Goal: Information Seeking & Learning: Learn about a topic

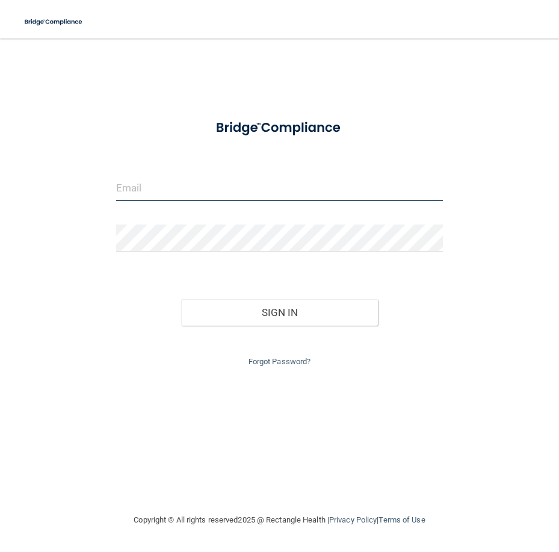
click at [132, 190] on input "email" at bounding box center [279, 187] width 327 height 27
type input "[EMAIL_ADDRESS][DOMAIN_NAME]"
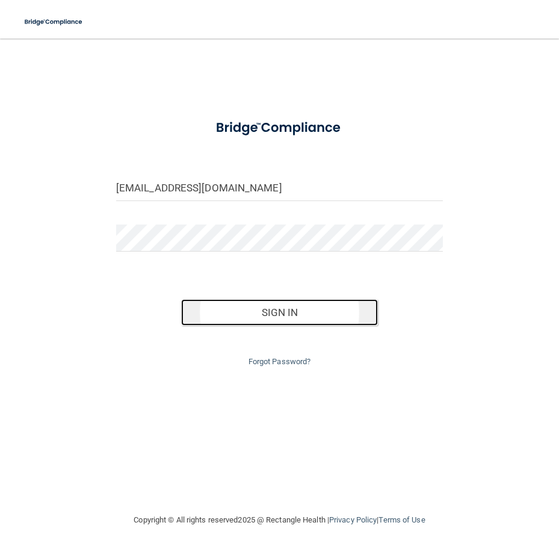
click at [285, 320] on button "Sign In" at bounding box center [279, 312] width 196 height 26
click at [286, 317] on button "Sign In" at bounding box center [279, 312] width 196 height 26
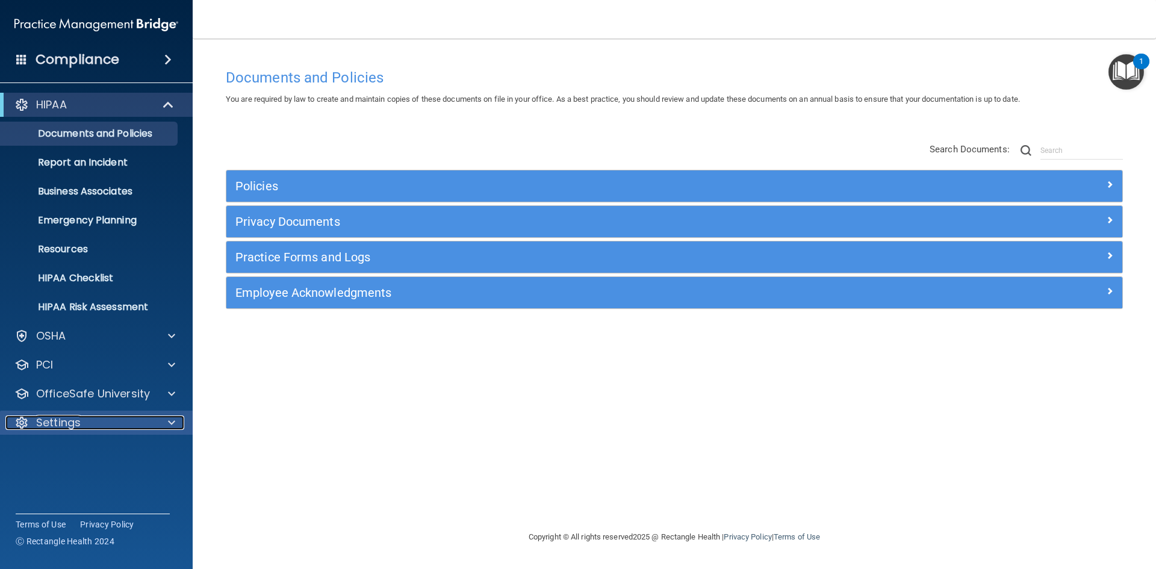
click at [165, 423] on div at bounding box center [170, 422] width 30 height 14
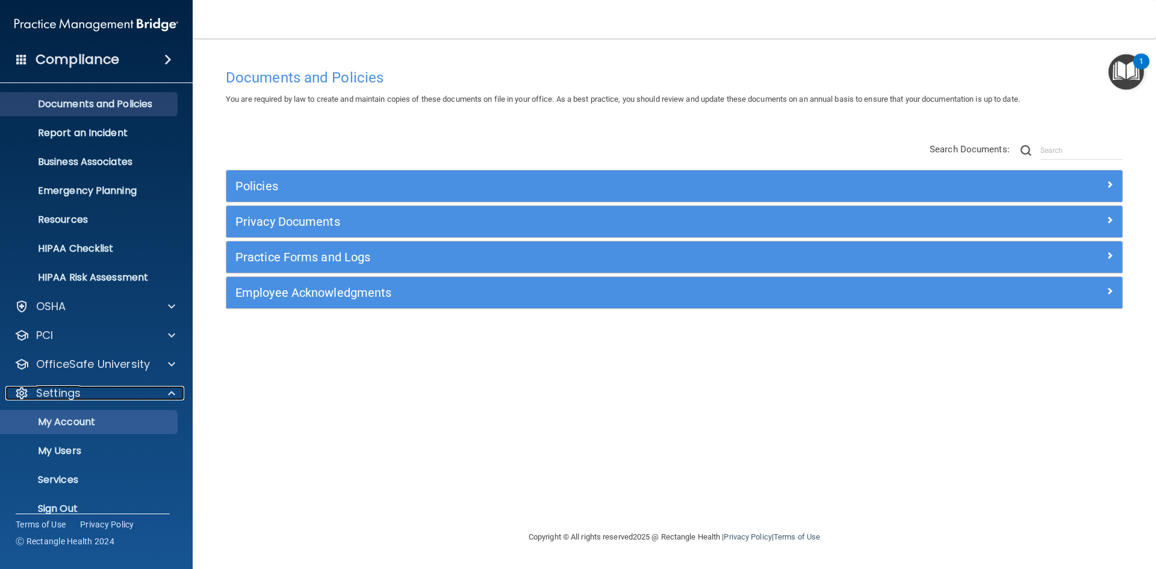
scroll to position [46, 0]
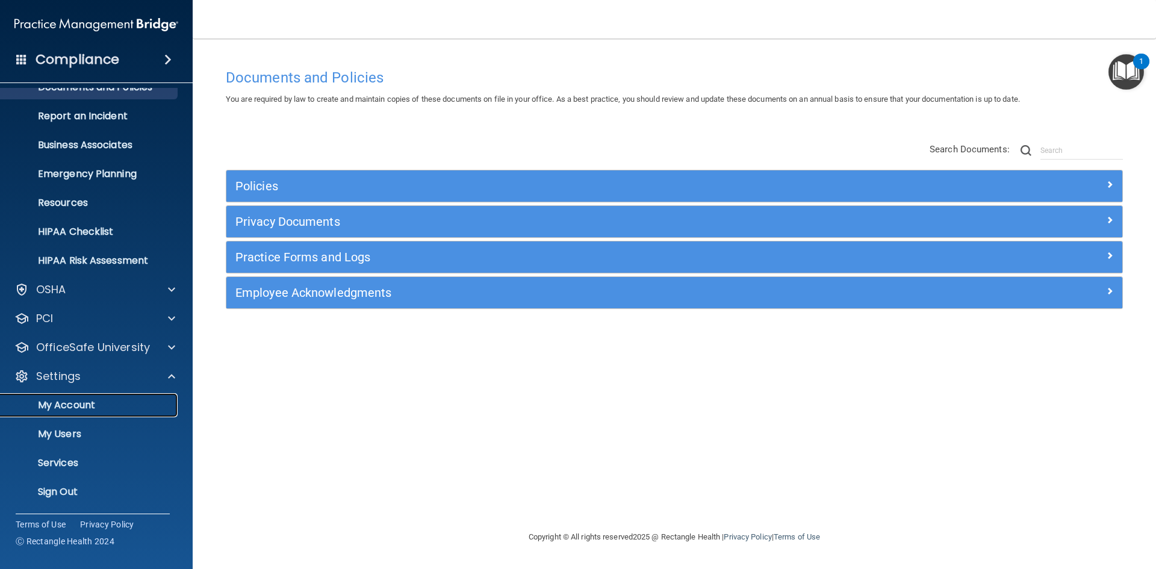
click at [89, 407] on p "My Account" at bounding box center [90, 405] width 164 height 12
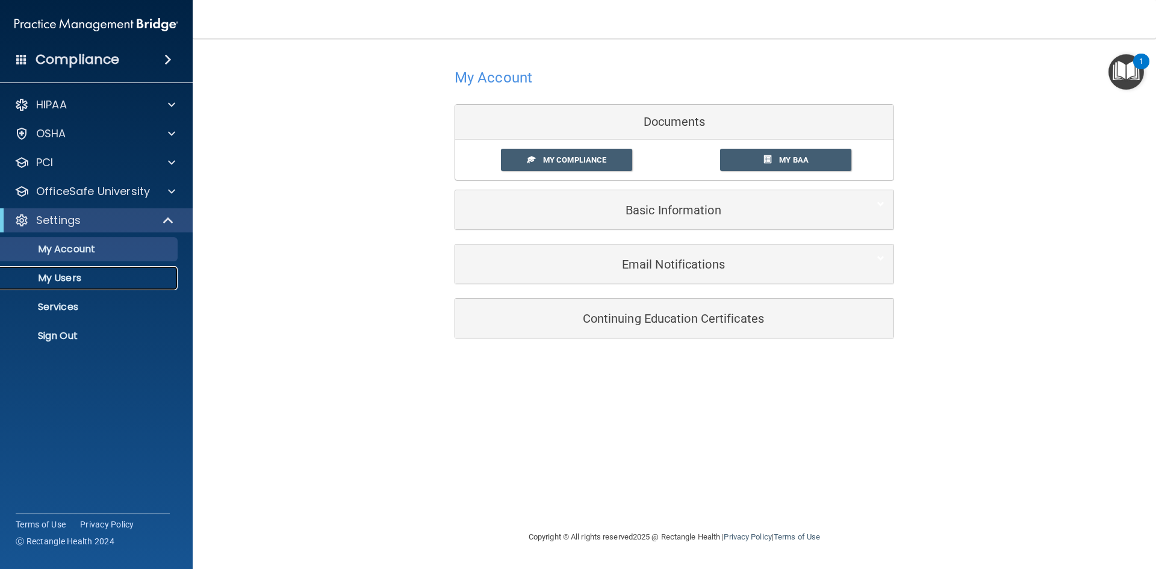
click at [75, 281] on p "My Users" at bounding box center [90, 278] width 164 height 12
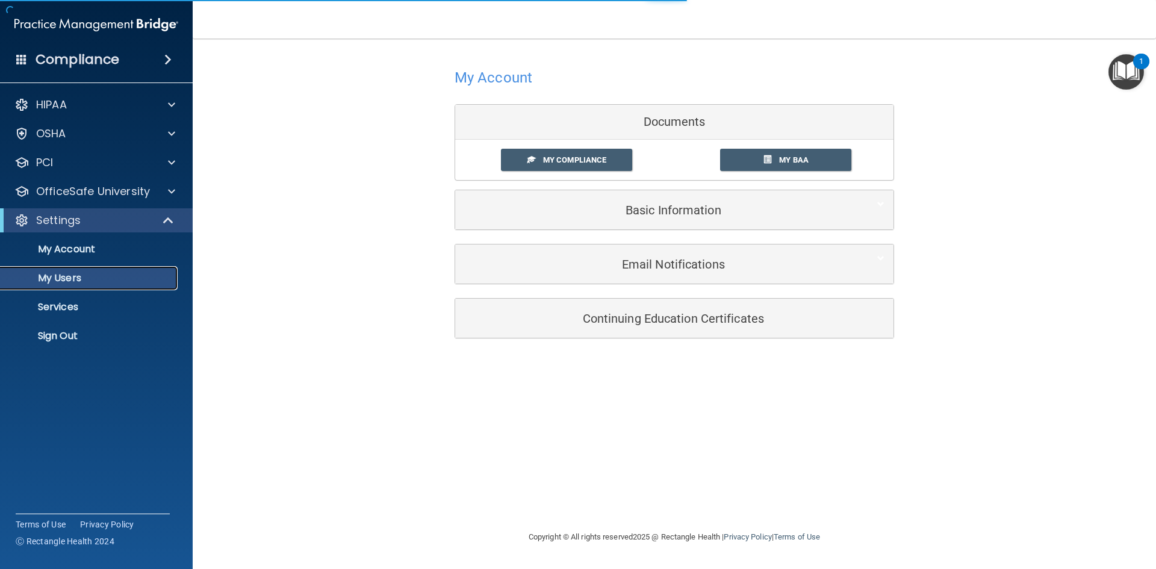
select select "20"
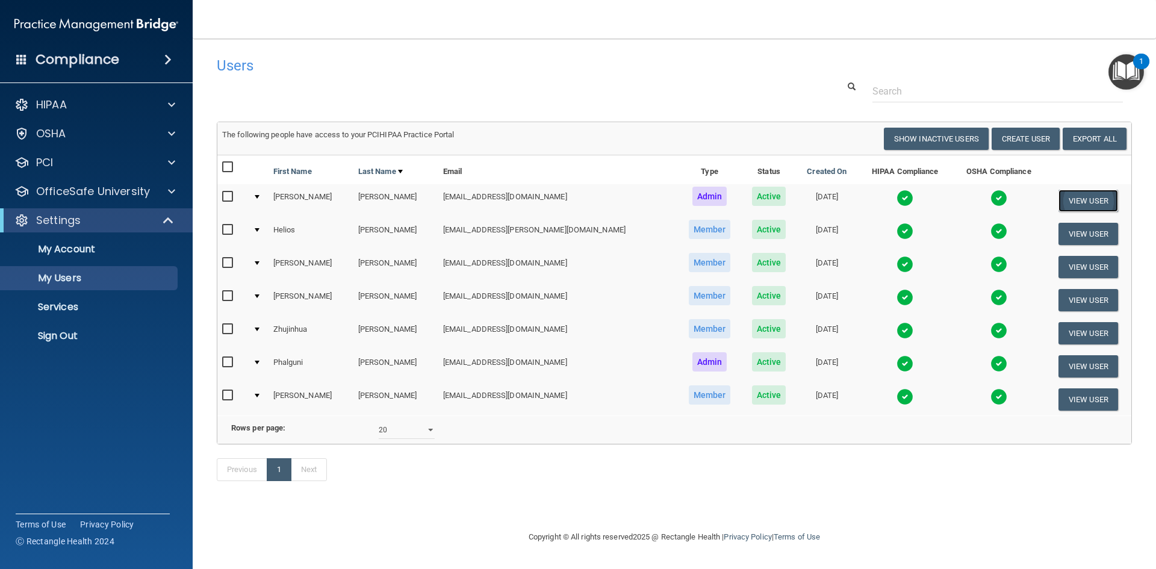
click at [559, 204] on button "View User" at bounding box center [1089, 201] width 60 height 22
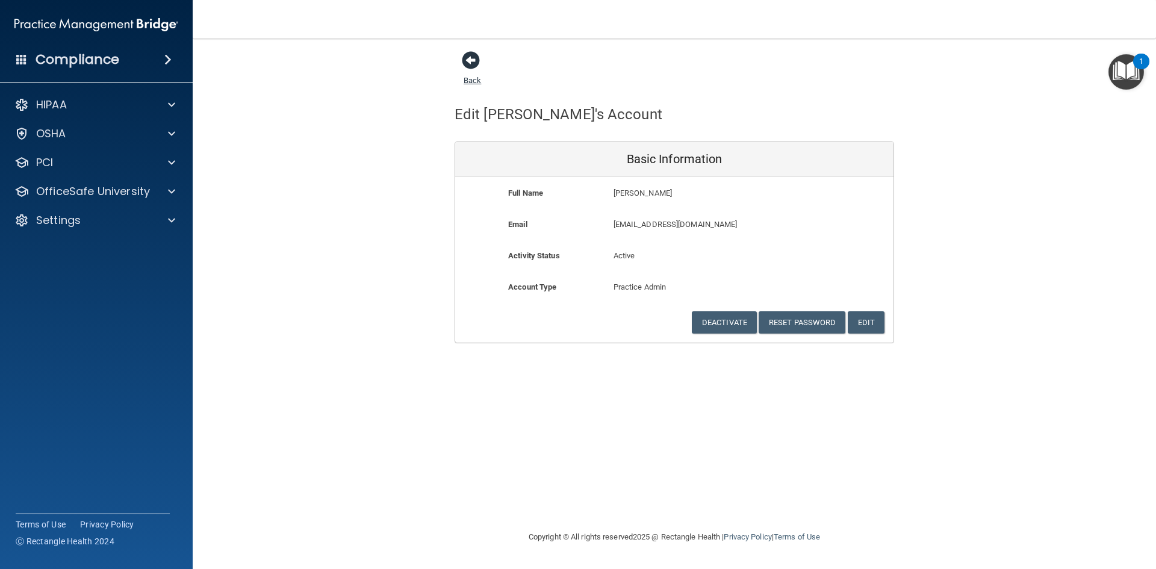
click at [475, 60] on span at bounding box center [471, 60] width 18 height 18
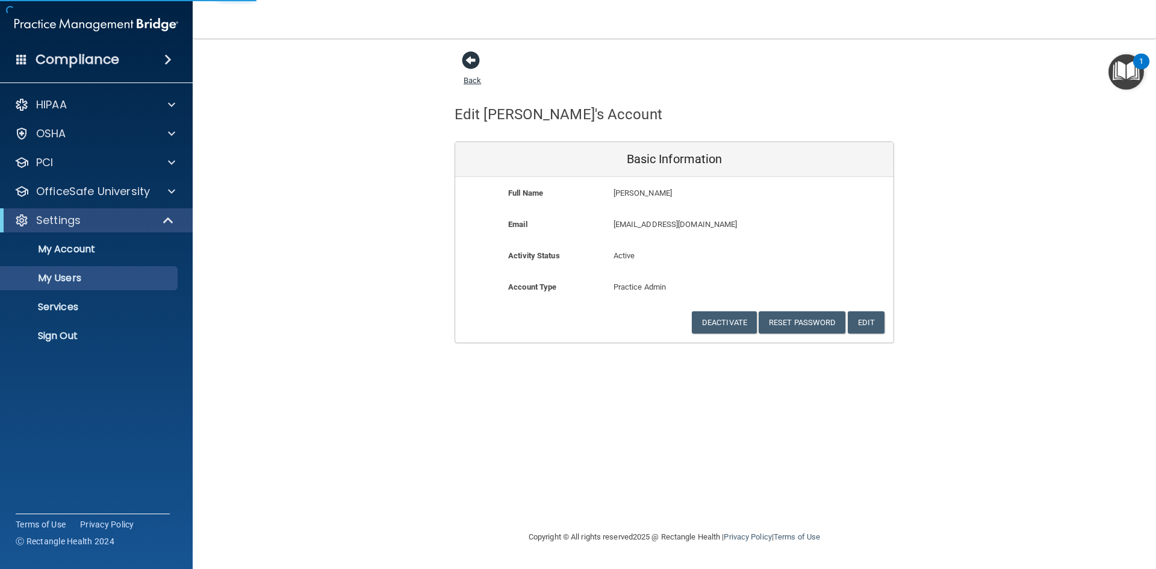
select select "20"
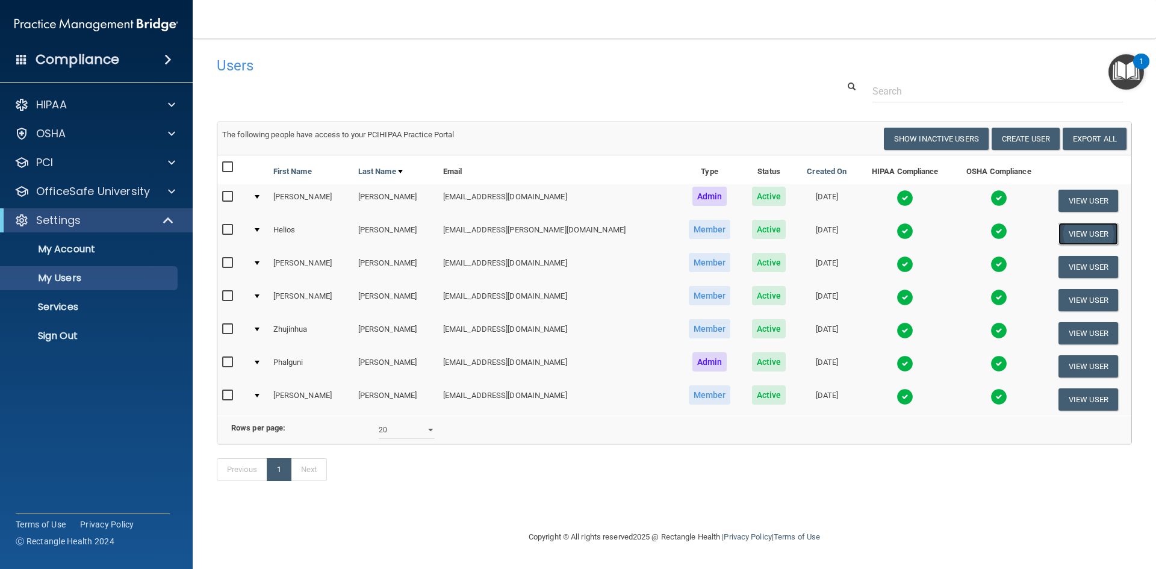
click at [559, 234] on button "View User" at bounding box center [1089, 234] width 60 height 22
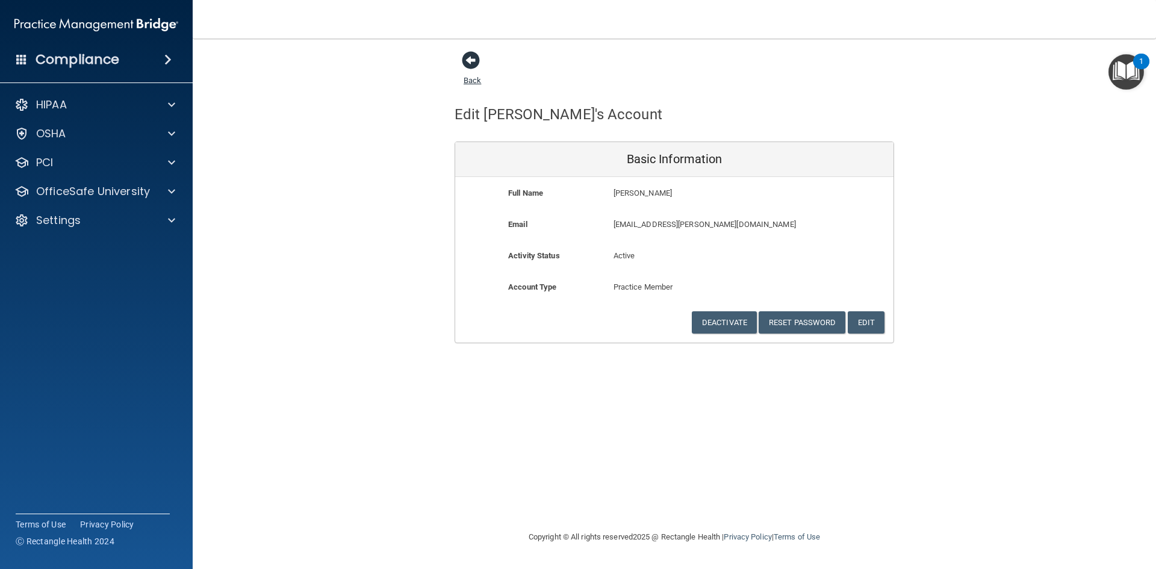
click at [470, 61] on span at bounding box center [471, 60] width 18 height 18
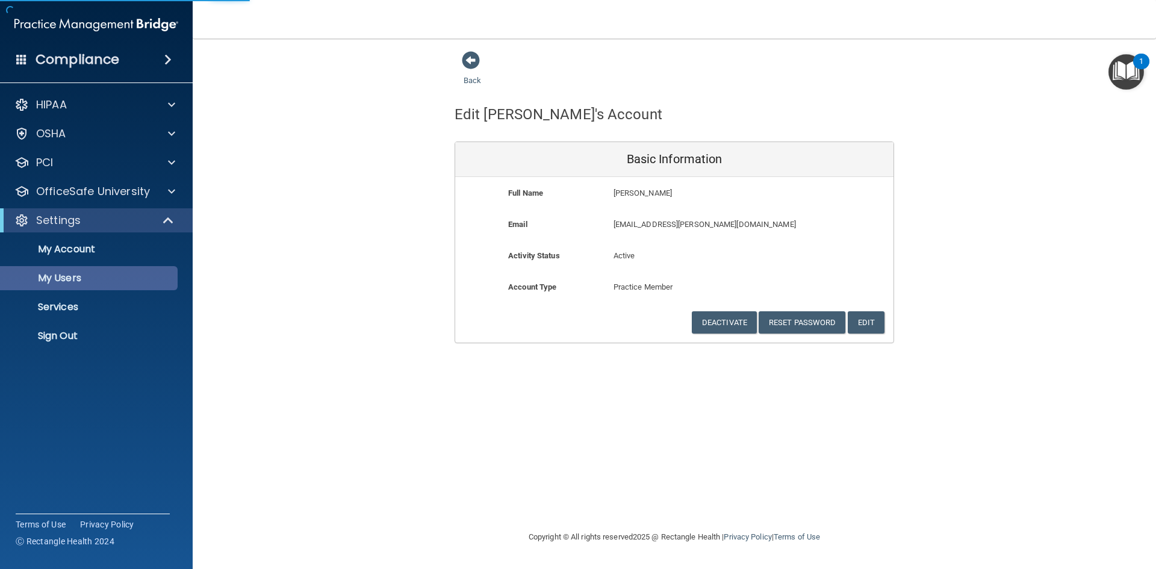
select select "20"
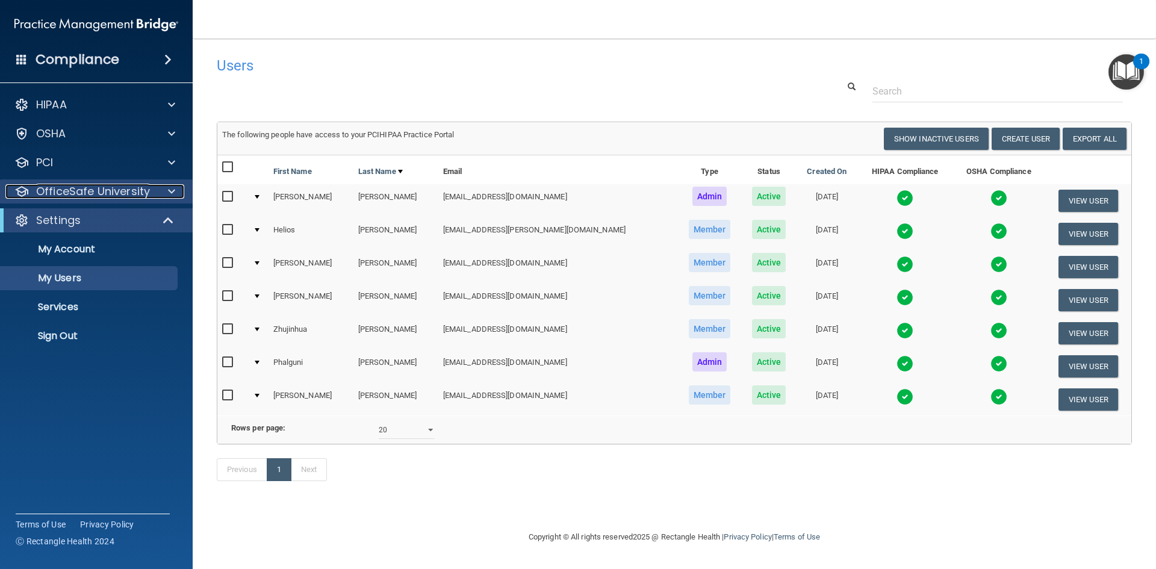
click at [175, 189] on span at bounding box center [171, 191] width 7 height 14
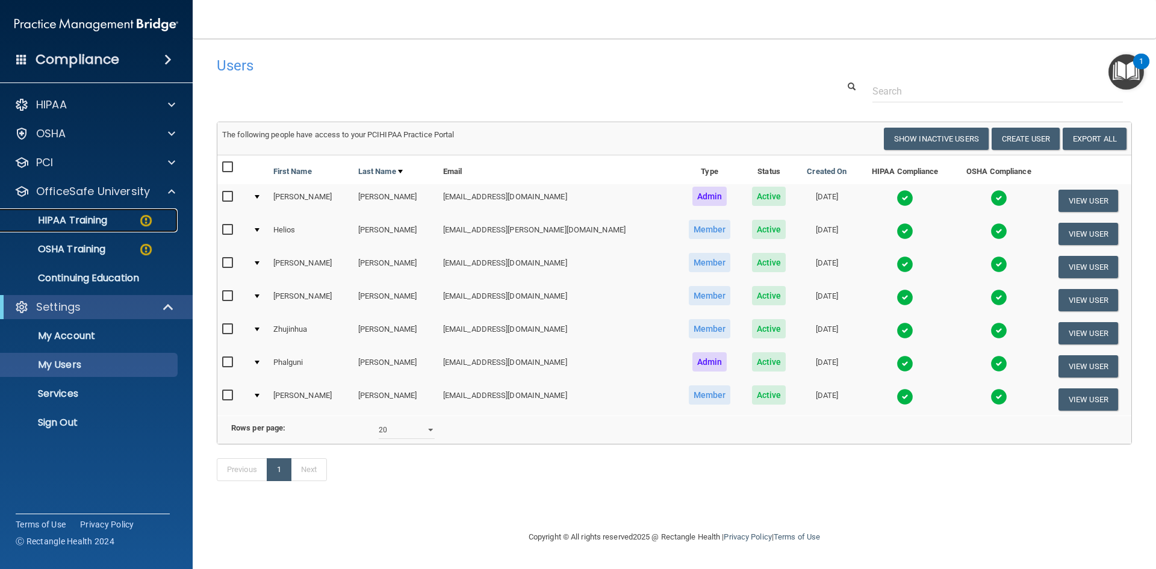
click at [109, 226] on link "HIPAA Training" at bounding box center [83, 220] width 190 height 24
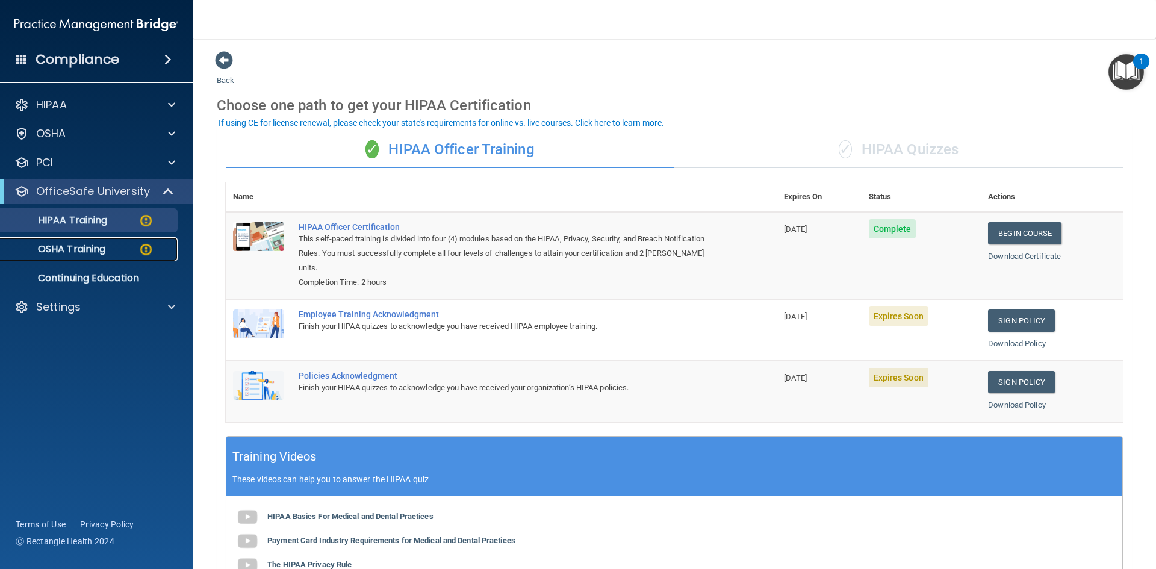
click at [86, 249] on p "OSHA Training" at bounding box center [57, 249] width 98 height 12
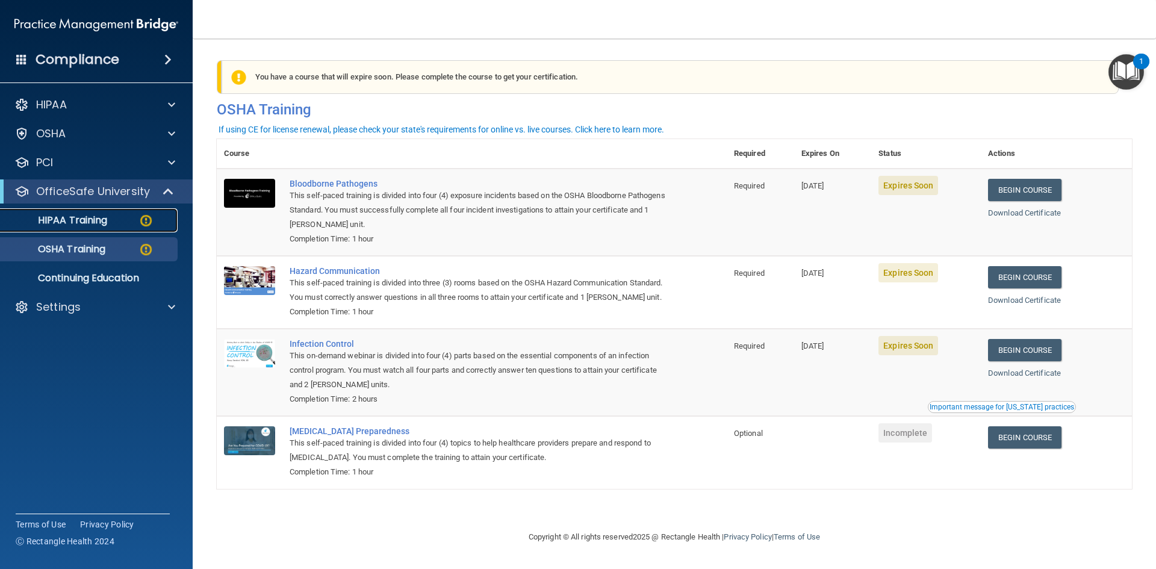
click at [97, 223] on p "HIPAA Training" at bounding box center [57, 220] width 99 height 12
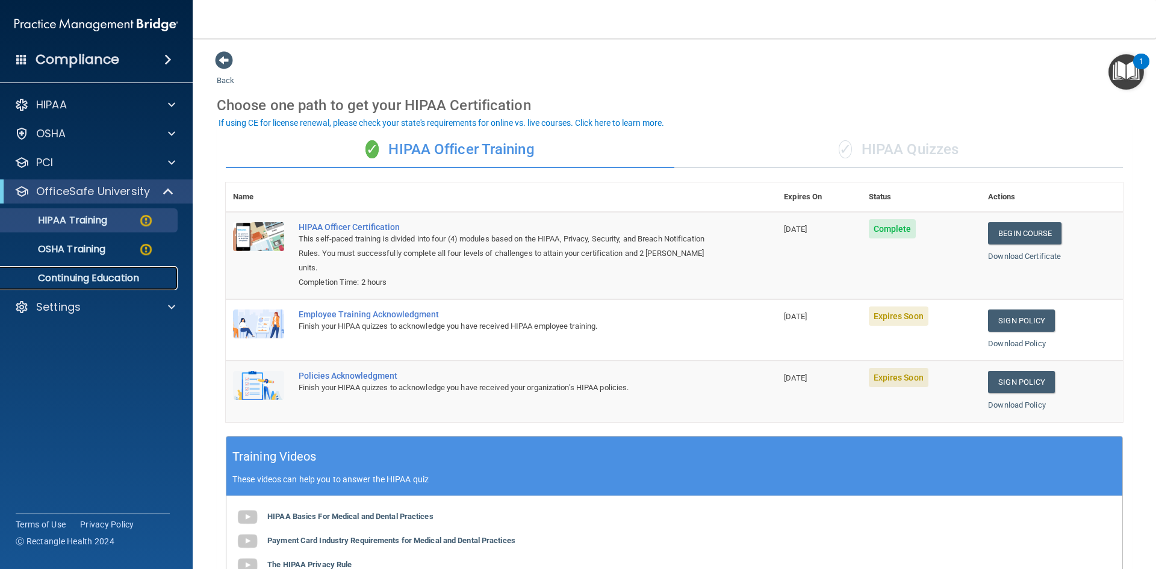
click at [104, 279] on p "Continuing Education" at bounding box center [90, 278] width 164 height 12
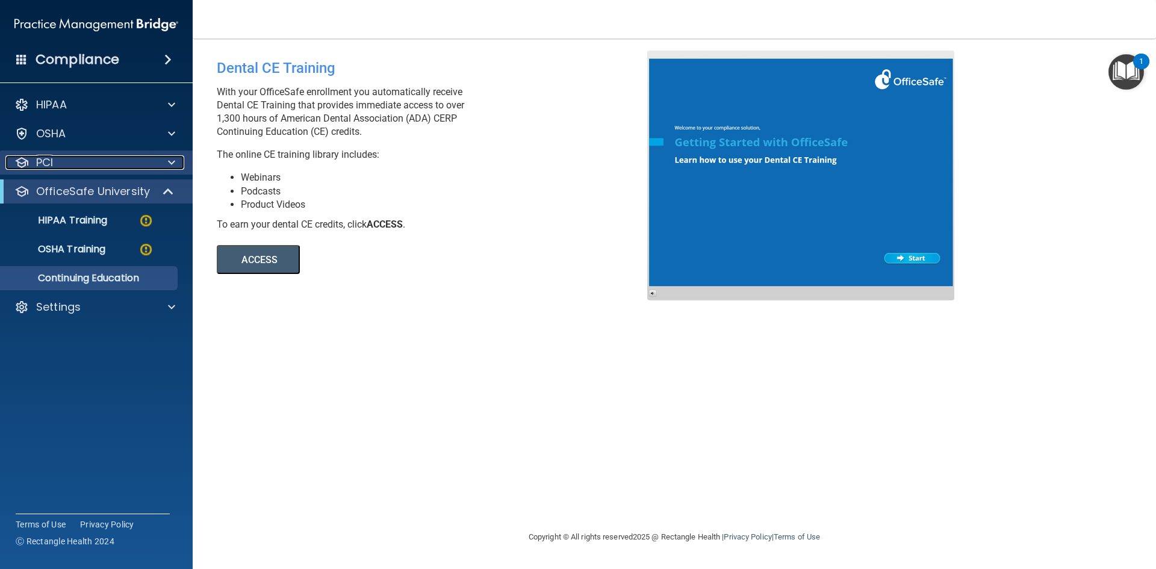
click at [167, 162] on div at bounding box center [170, 162] width 30 height 14
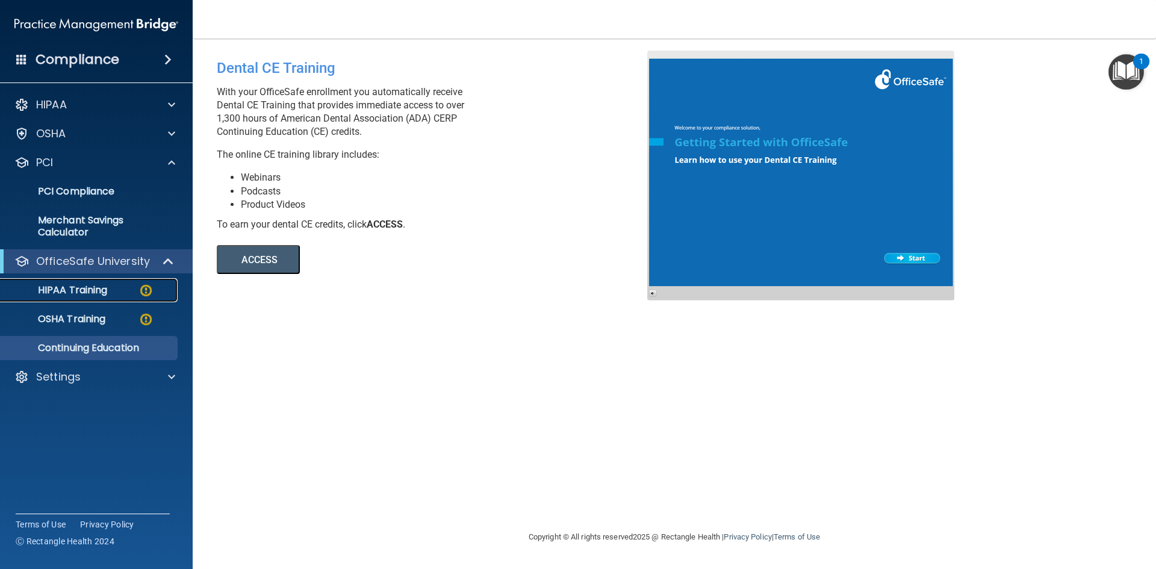
click at [101, 291] on p "HIPAA Training" at bounding box center [57, 290] width 99 height 12
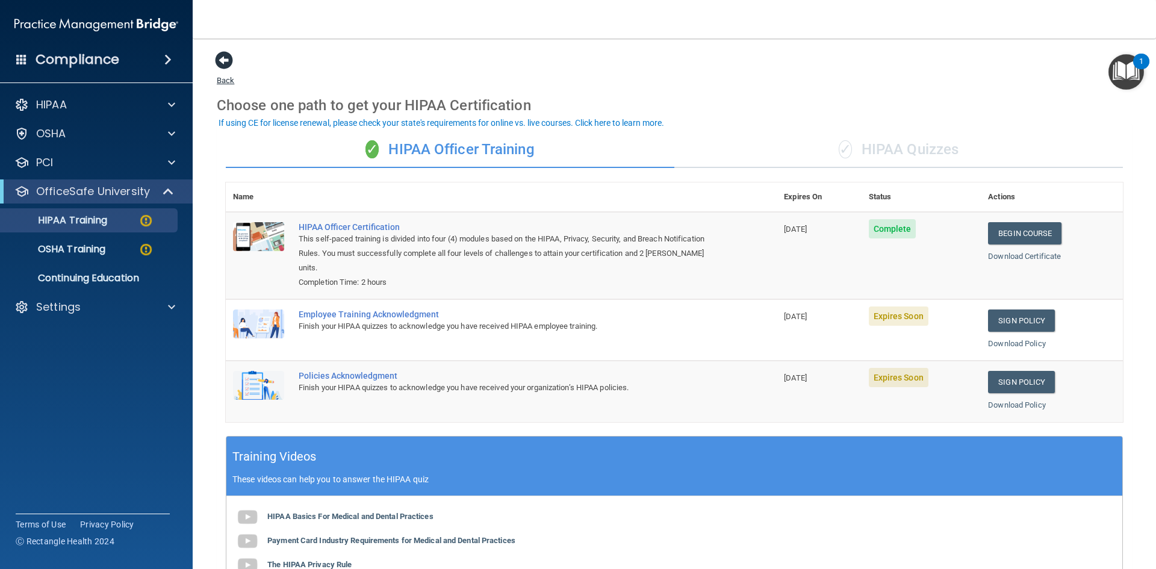
click at [226, 64] on span at bounding box center [224, 60] width 18 height 18
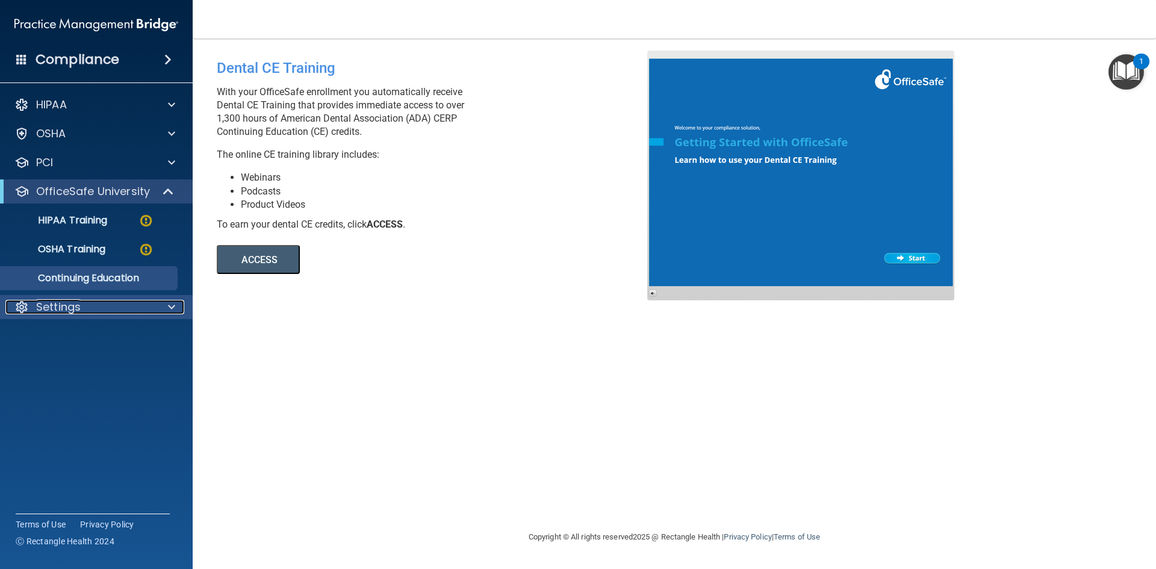
click at [162, 303] on div at bounding box center [170, 307] width 30 height 14
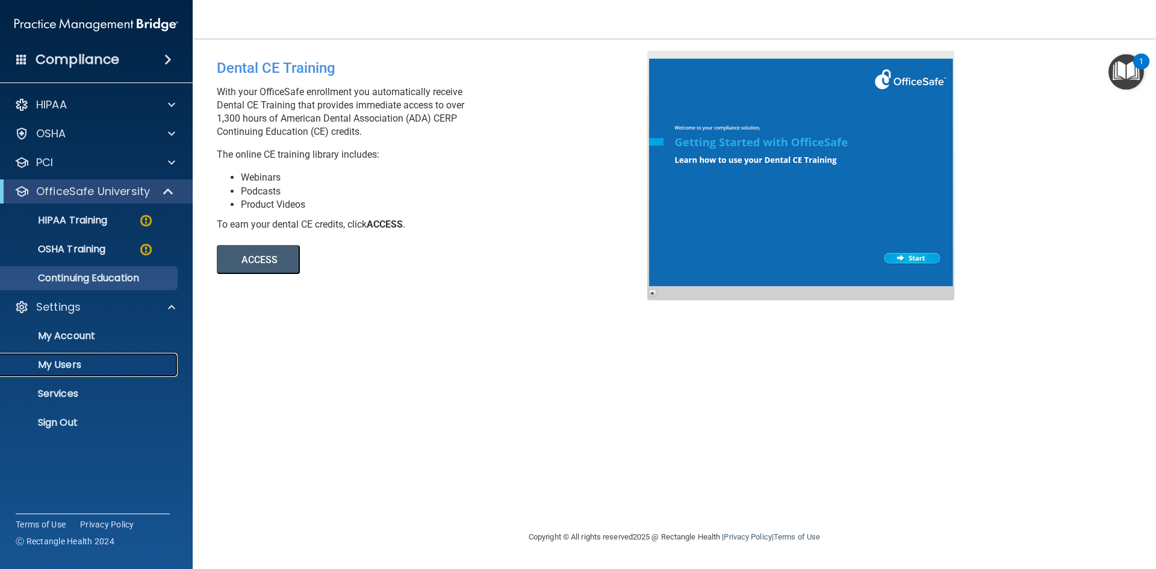
click at [67, 369] on p "My Users" at bounding box center [90, 365] width 164 height 12
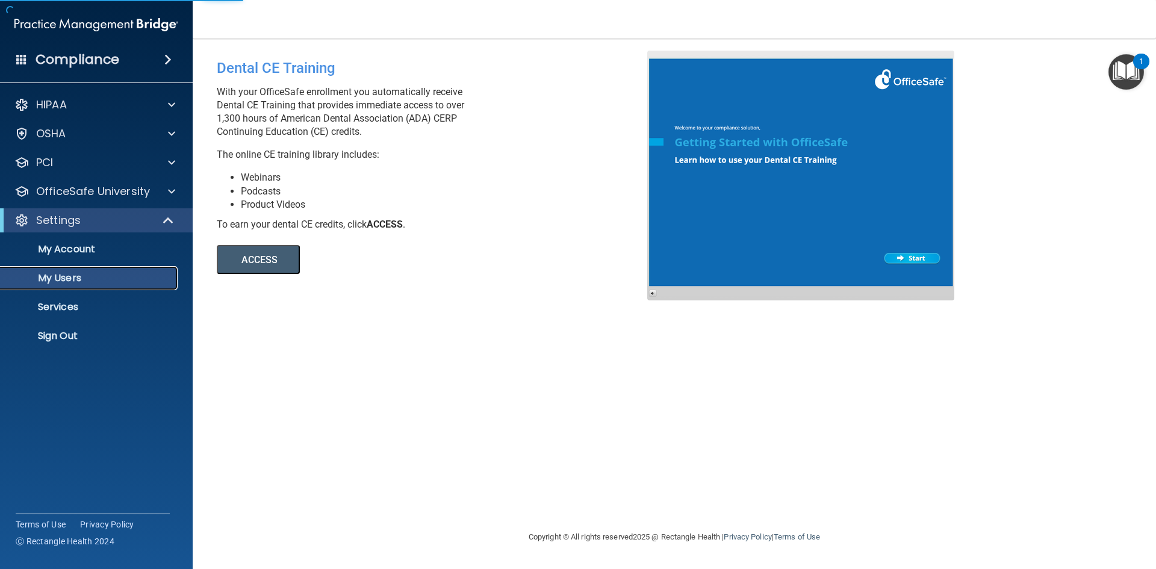
select select "20"
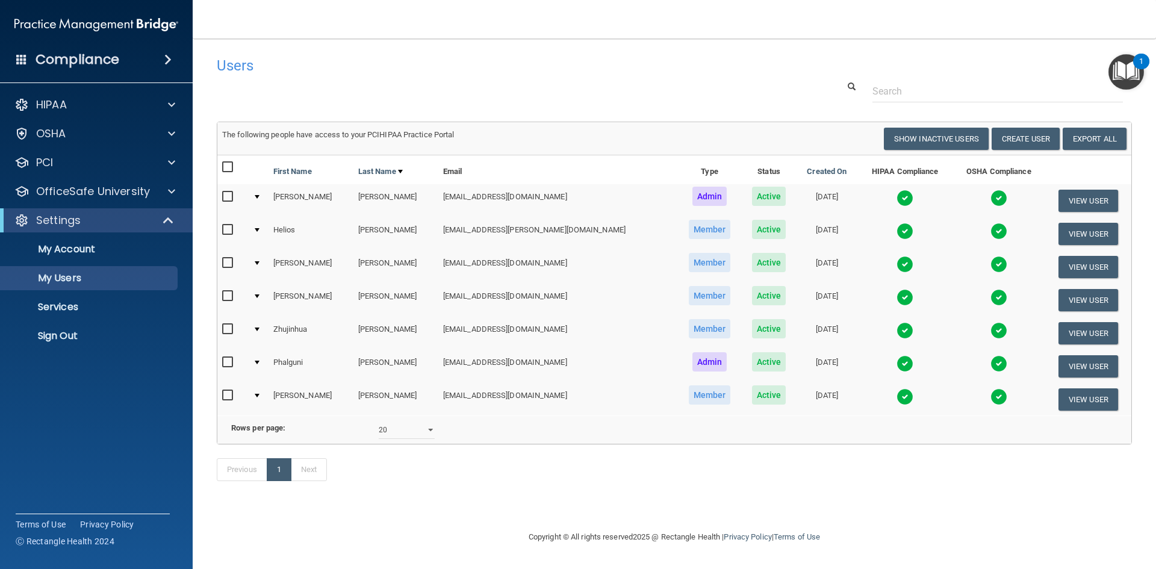
click at [226, 232] on input "checkbox" at bounding box center [229, 230] width 14 height 10
checkbox input "true"
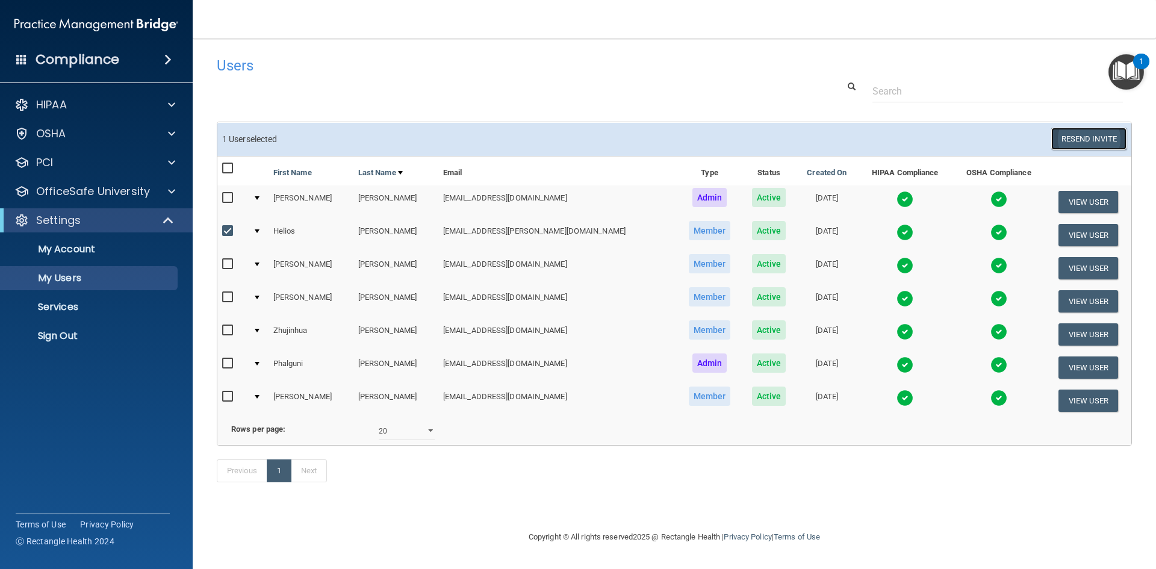
click at [559, 142] on button "Resend Invite" at bounding box center [1088, 139] width 75 height 22
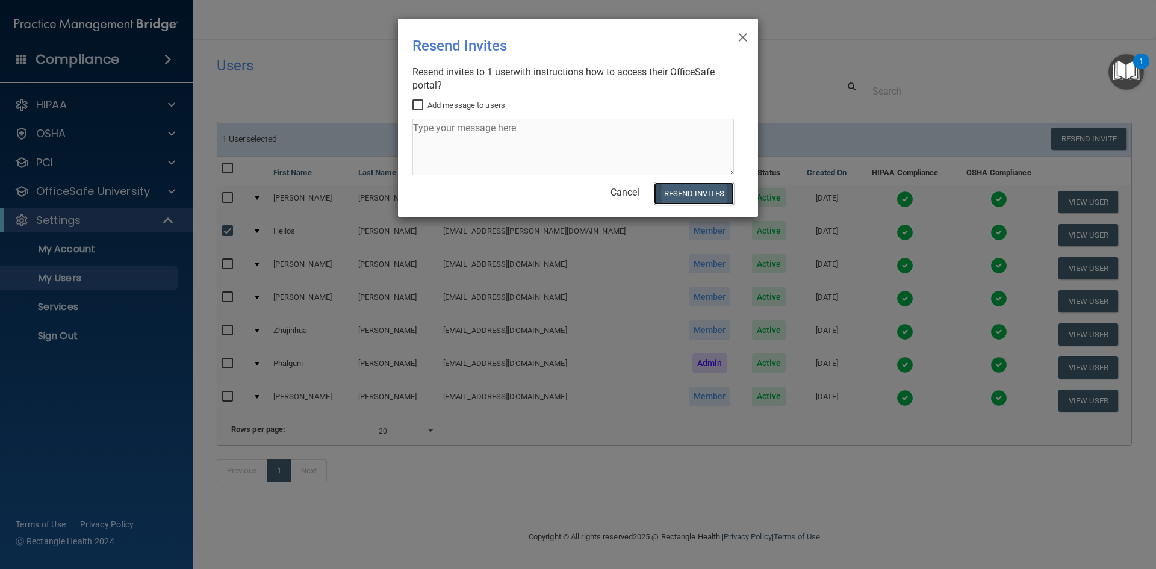
click at [559, 196] on button "Resend Invites" at bounding box center [694, 193] width 80 height 22
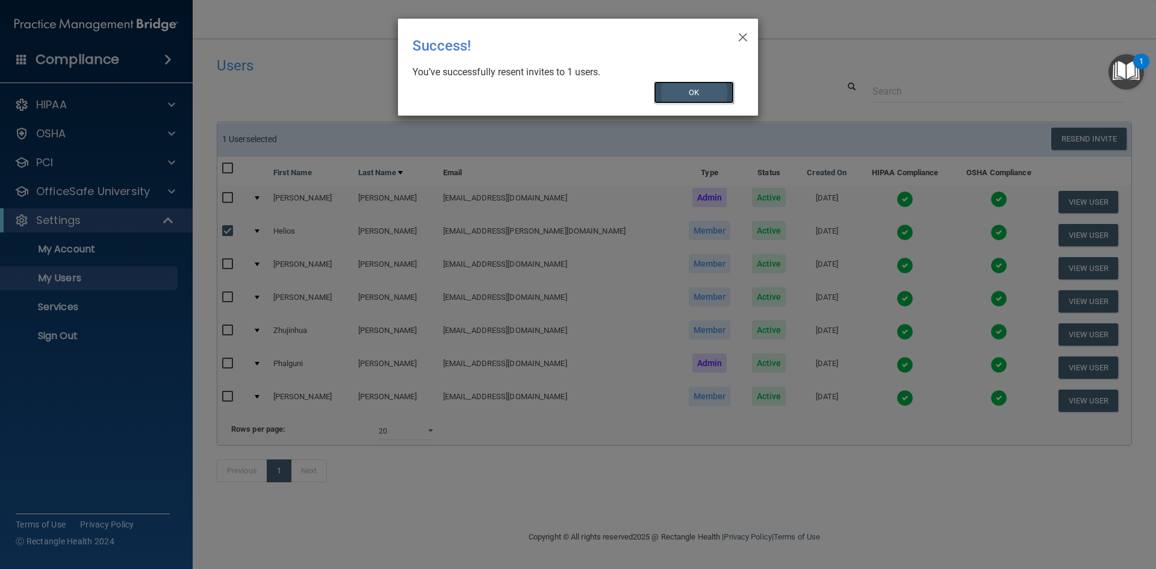
click at [559, 96] on button "OK" at bounding box center [694, 92] width 81 height 22
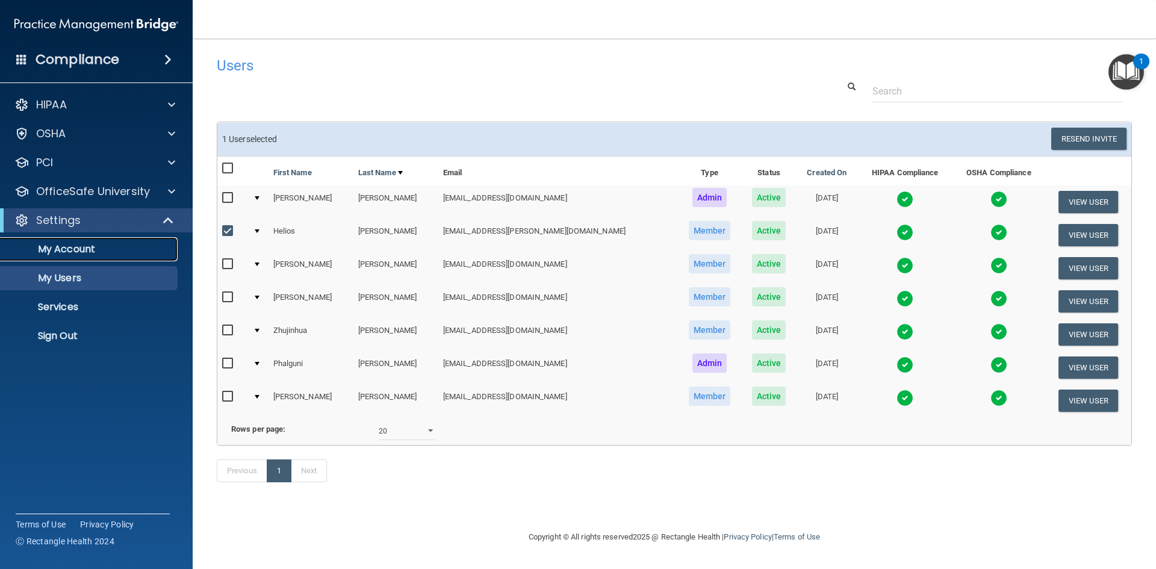
click at [91, 245] on p "My Account" at bounding box center [90, 249] width 164 height 12
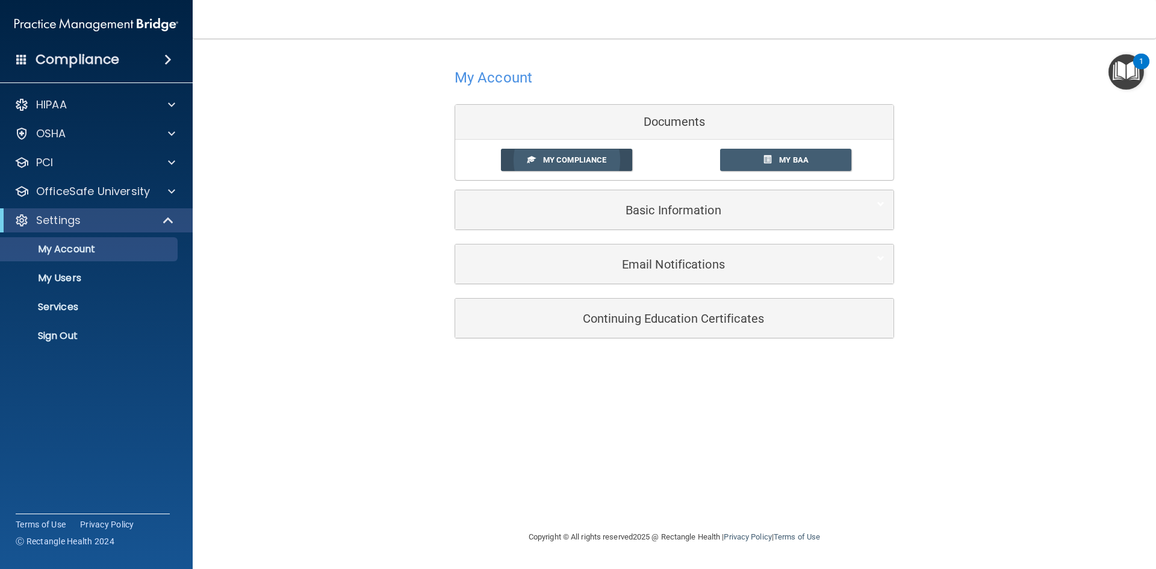
click at [559, 160] on span "My Compliance" at bounding box center [574, 159] width 63 height 9
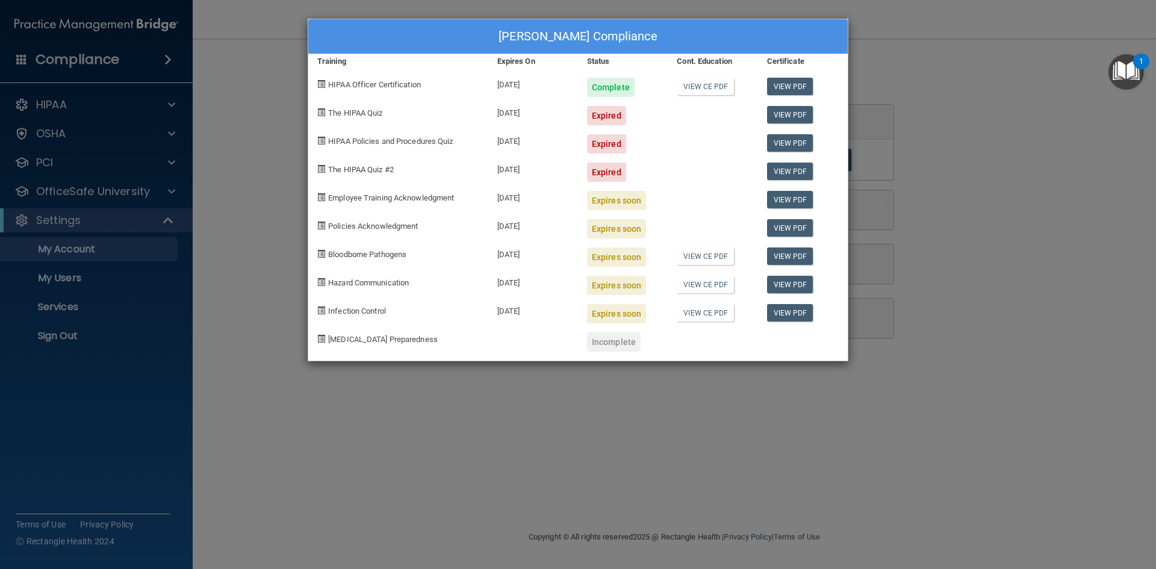
click at [559, 394] on div "Kenneth Barker's Compliance Training Expires On Status Cont. Education Certific…" at bounding box center [578, 284] width 1156 height 569
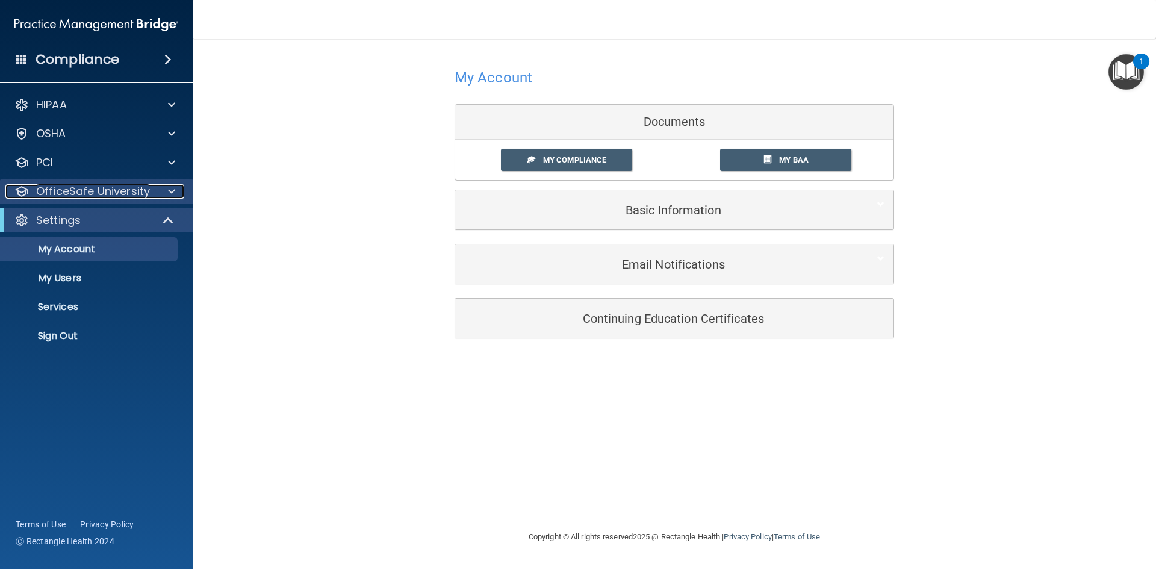
click at [175, 192] on span at bounding box center [171, 191] width 7 height 14
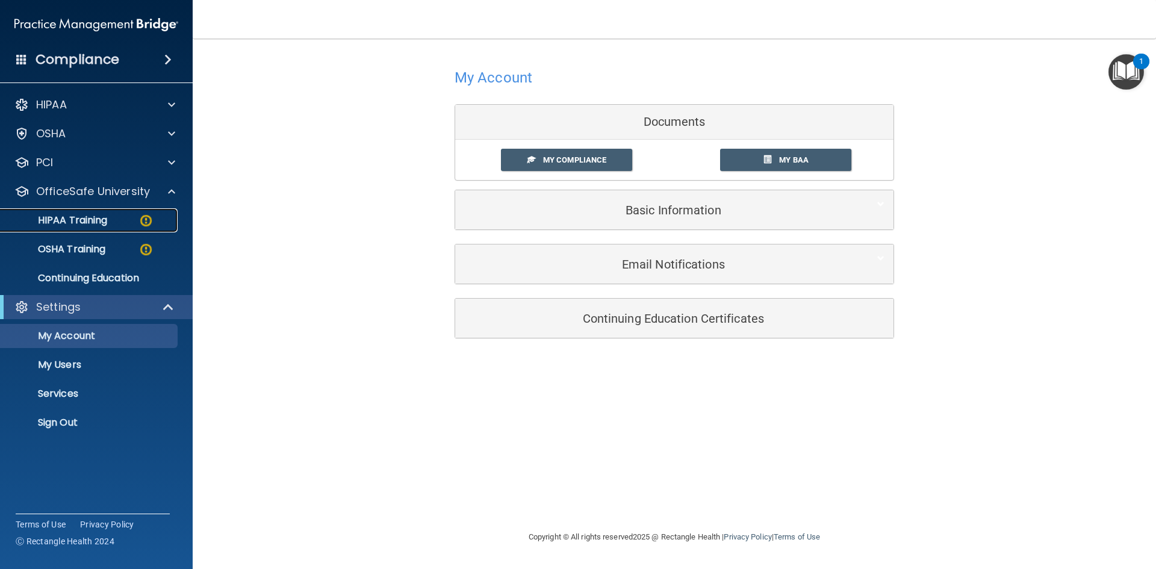
click at [99, 221] on p "HIPAA Training" at bounding box center [57, 220] width 99 height 12
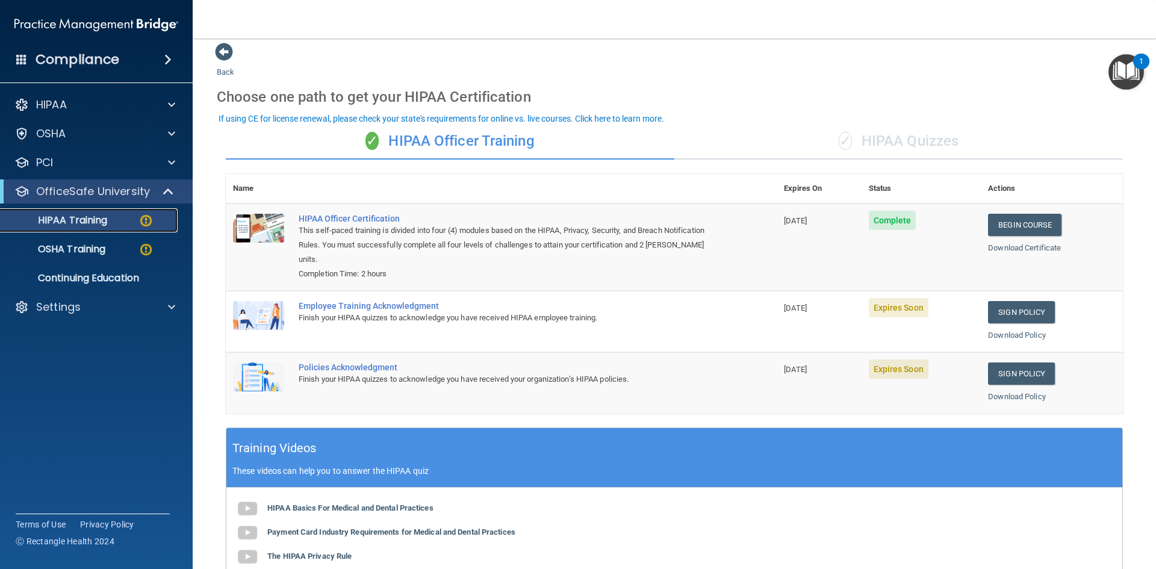
scroll to position [1, 0]
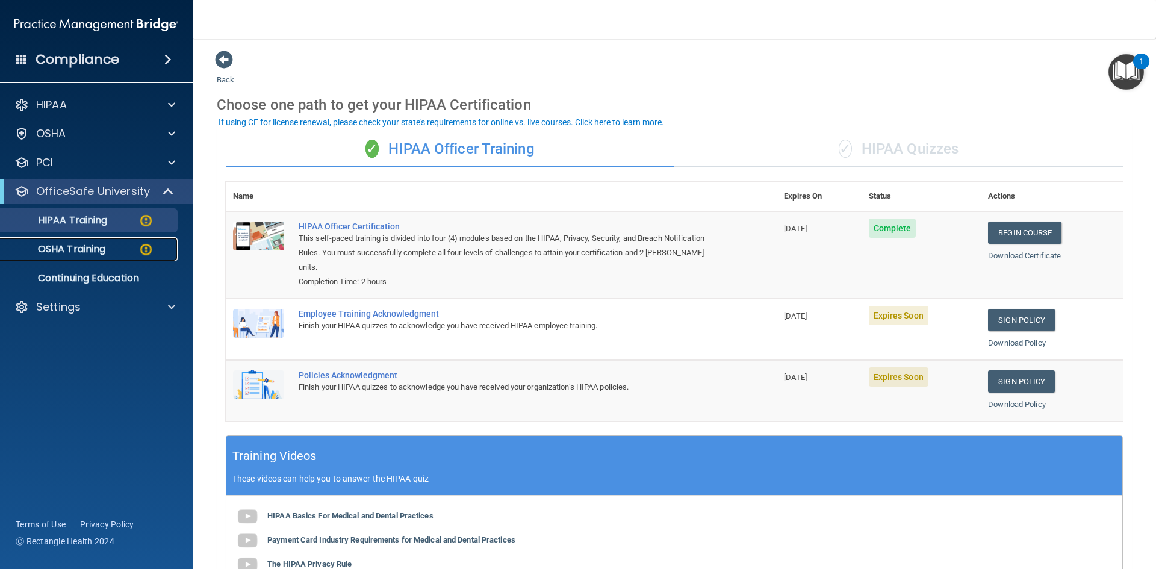
click at [83, 253] on p "OSHA Training" at bounding box center [57, 249] width 98 height 12
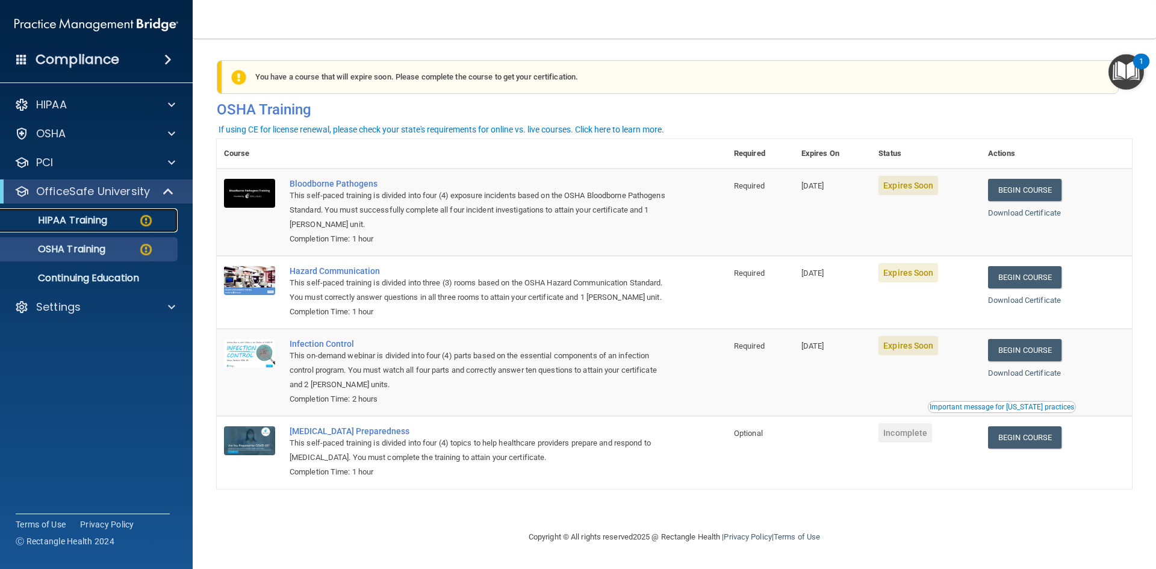
click at [87, 219] on p "HIPAA Training" at bounding box center [57, 220] width 99 height 12
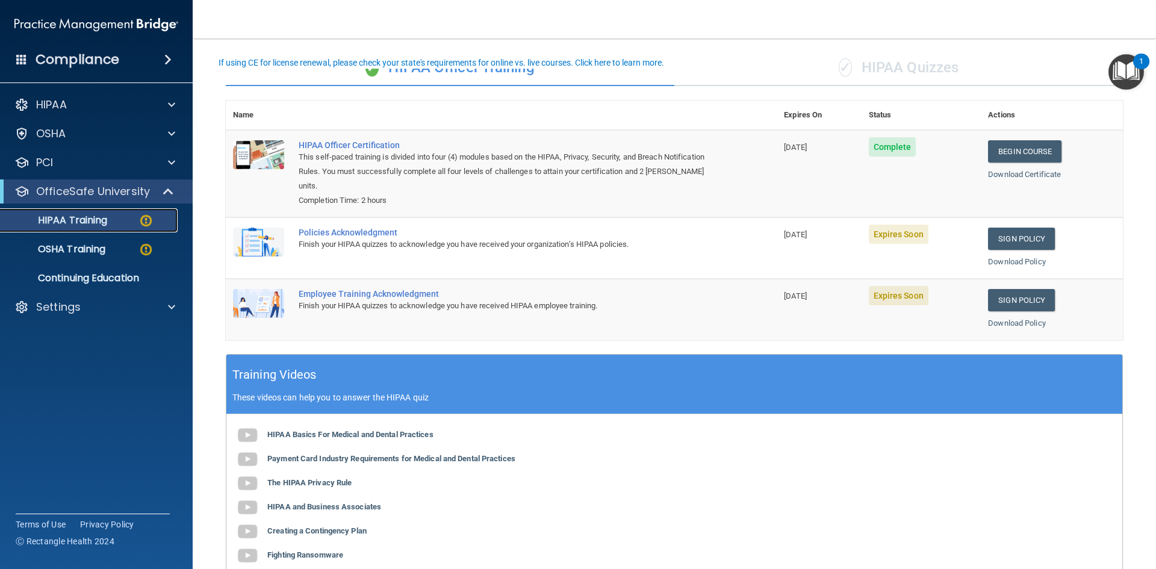
scroll to position [60, 0]
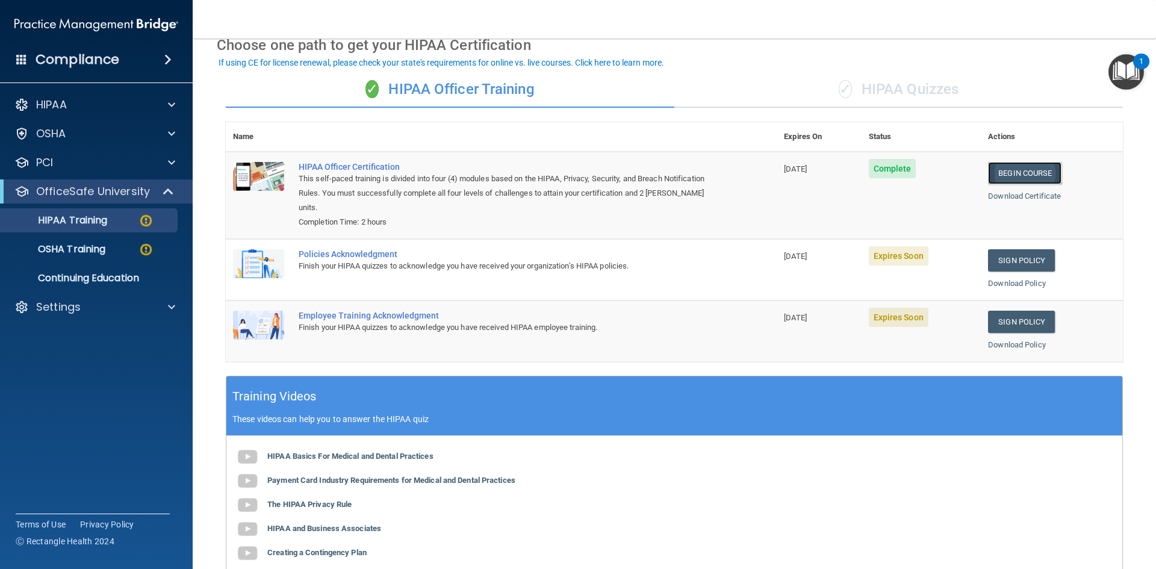
click at [559, 177] on link "Begin Course" at bounding box center [1024, 173] width 73 height 22
click at [559, 264] on link "Sign Policy" at bounding box center [1021, 260] width 67 height 22
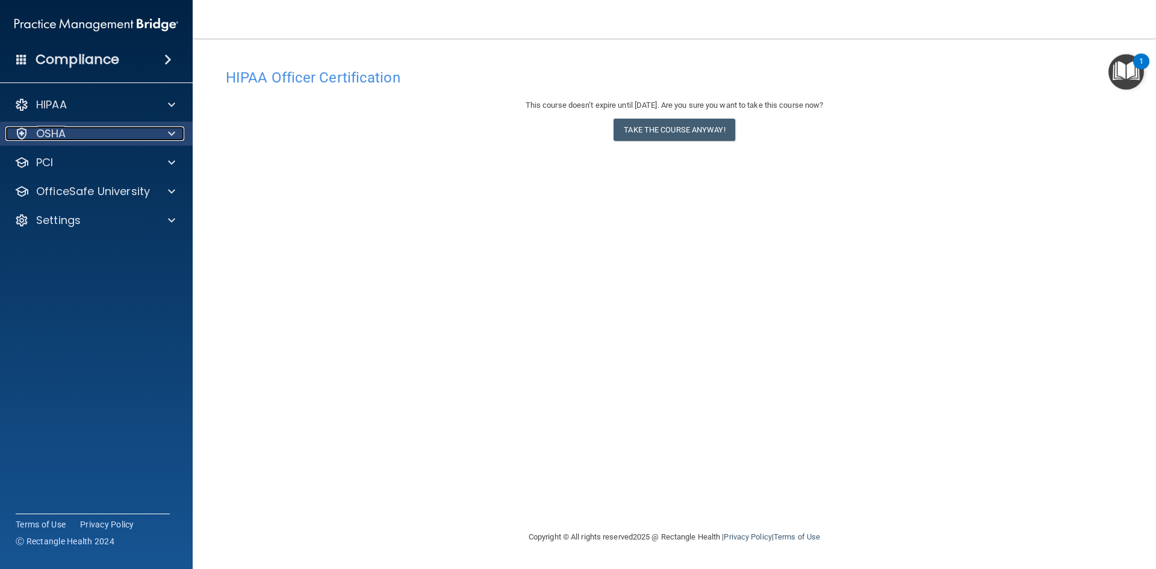
click at [168, 134] on span at bounding box center [171, 133] width 7 height 14
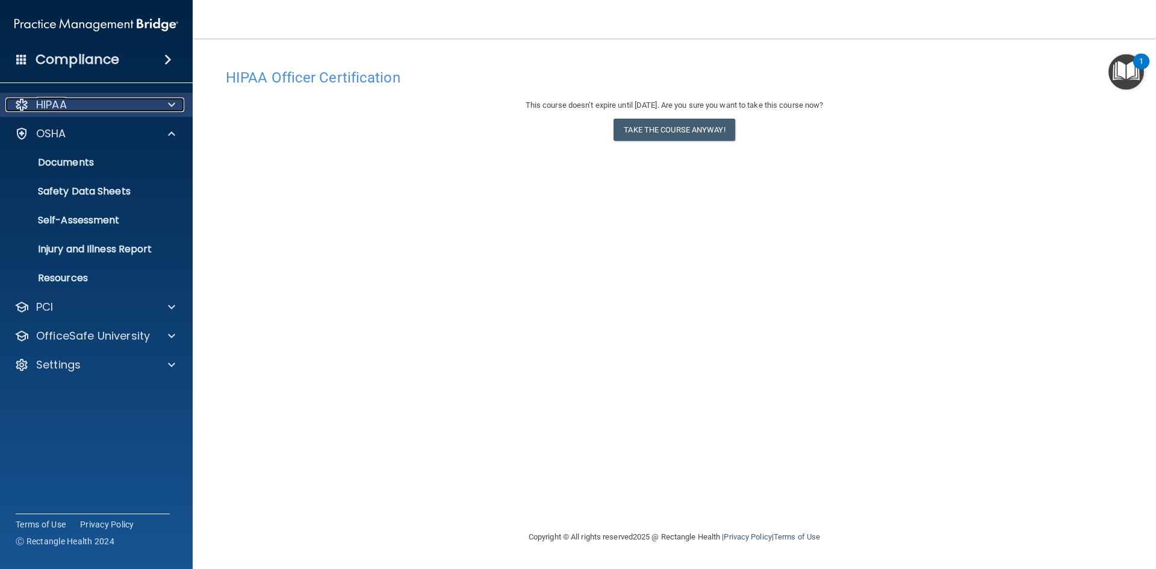
click at [148, 102] on div "HIPAA" at bounding box center [79, 105] width 149 height 14
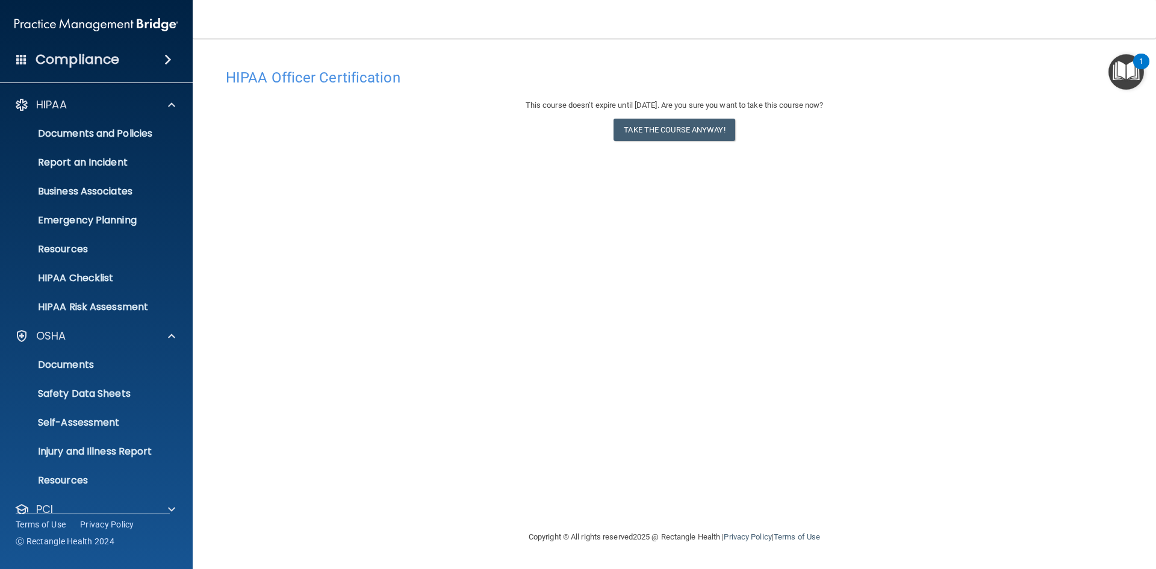
click at [263, 241] on div "HIPAA Officer Certification This course doesn’t expire until 09/26/2025. Are yo…" at bounding box center [674, 296] width 915 height 467
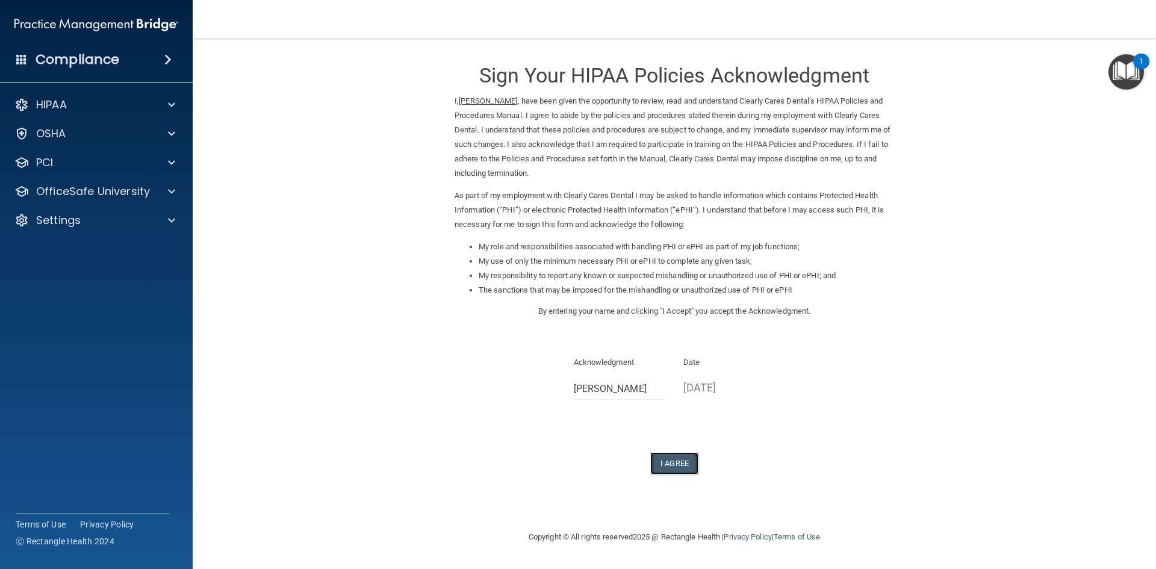
click at [679, 462] on button "I Agree" at bounding box center [674, 463] width 48 height 22
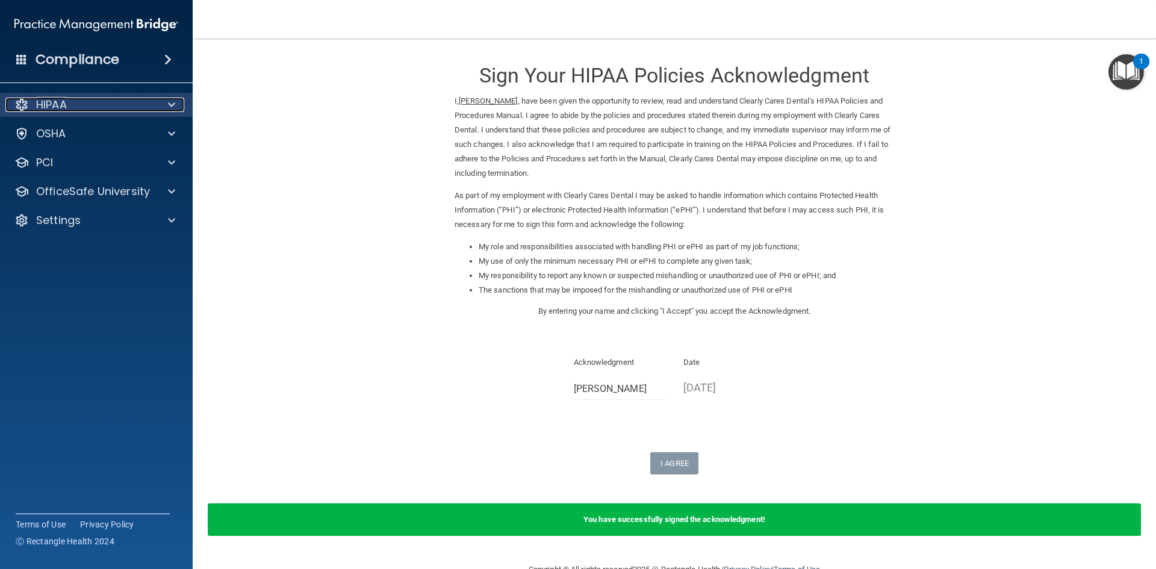
click at [164, 107] on div at bounding box center [170, 105] width 30 height 14
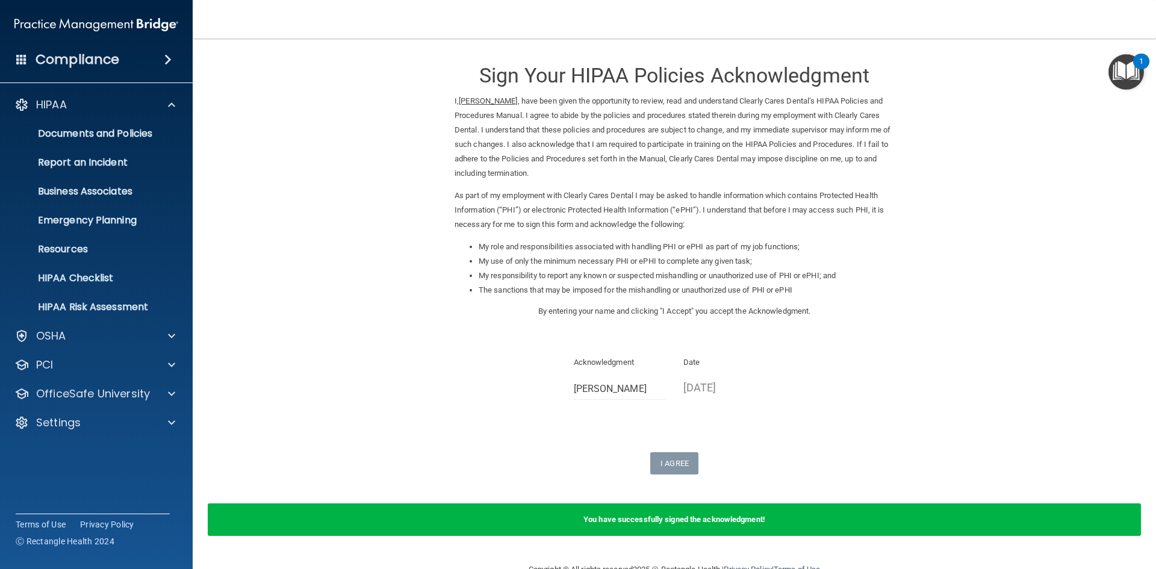
click at [315, 111] on form "Sign Your HIPAA Policies Acknowledgment I, Kenneth Barker , have been given the…" at bounding box center [674, 301] width 915 height 500
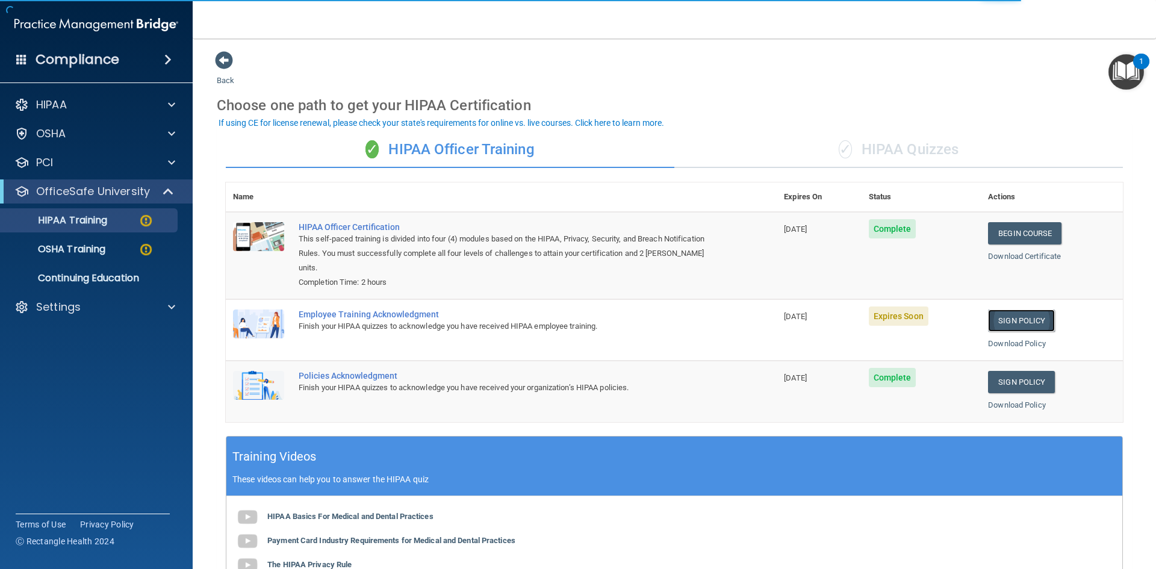
click at [1015, 320] on link "Sign Policy" at bounding box center [1021, 321] width 67 height 22
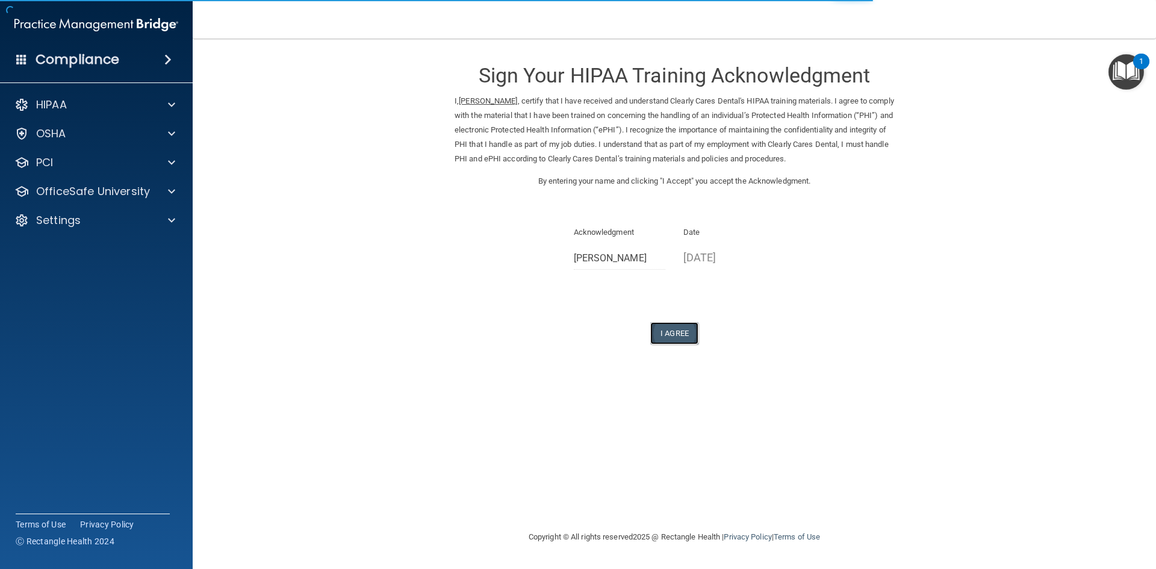
click at [674, 335] on button "I Agree" at bounding box center [674, 333] width 48 height 22
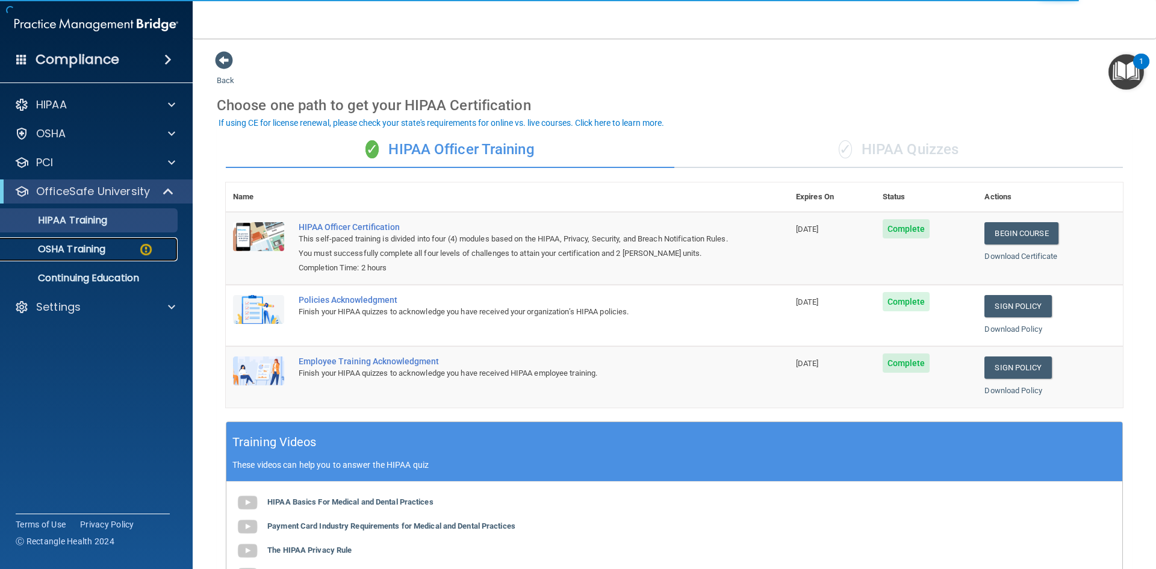
click at [92, 248] on p "OSHA Training" at bounding box center [57, 249] width 98 height 12
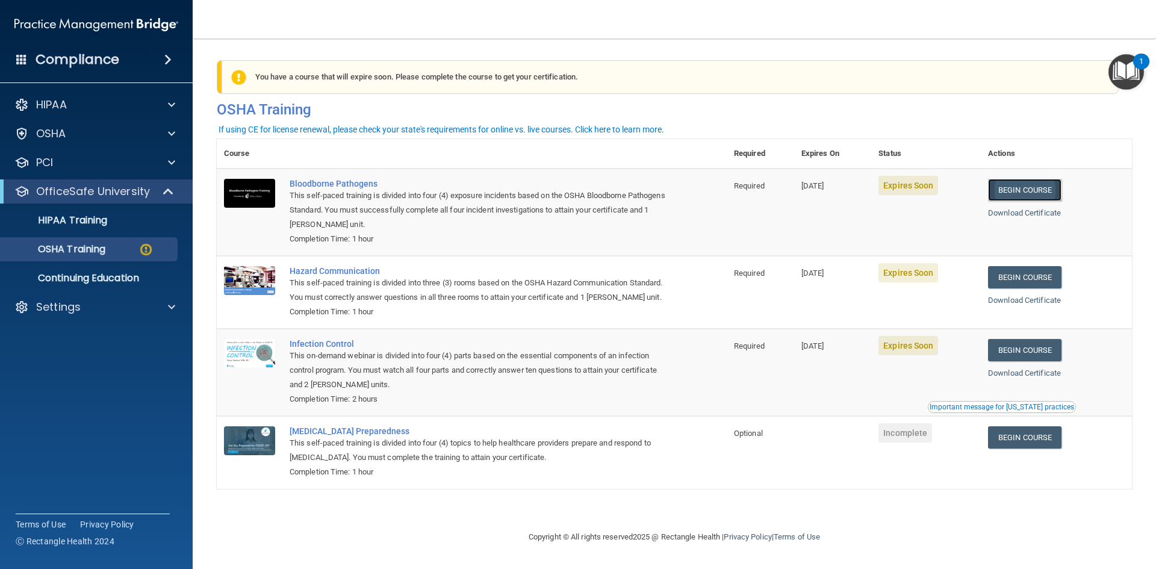
click at [1031, 195] on link "Begin Course" at bounding box center [1024, 190] width 73 height 22
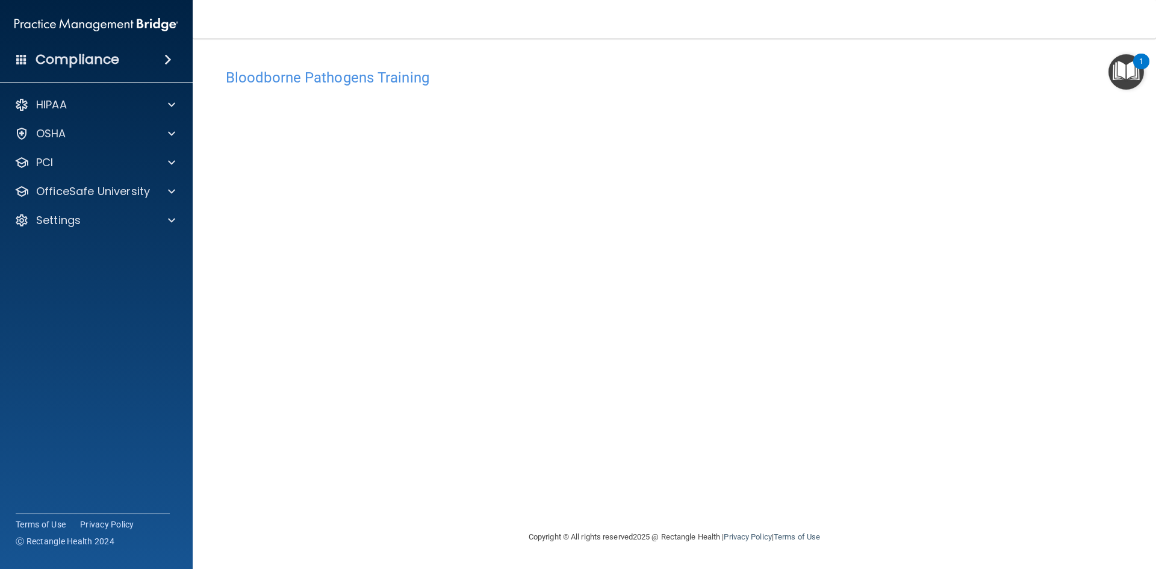
click at [918, 470] on div "Bloodborne Pathogens Training This course doesn’t expire until [DATE]. Are you …" at bounding box center [674, 296] width 915 height 467
click at [637, 491] on div "Bloodborne Pathogens Training This course doesn’t expire until [DATE]. Are you …" at bounding box center [674, 296] width 915 height 467
click at [927, 521] on footer "Copyright © All rights reserved 2025 @ Rectangle Health | Privacy Policy | Term…" at bounding box center [674, 537] width 915 height 39
